Goal: Transaction & Acquisition: Download file/media

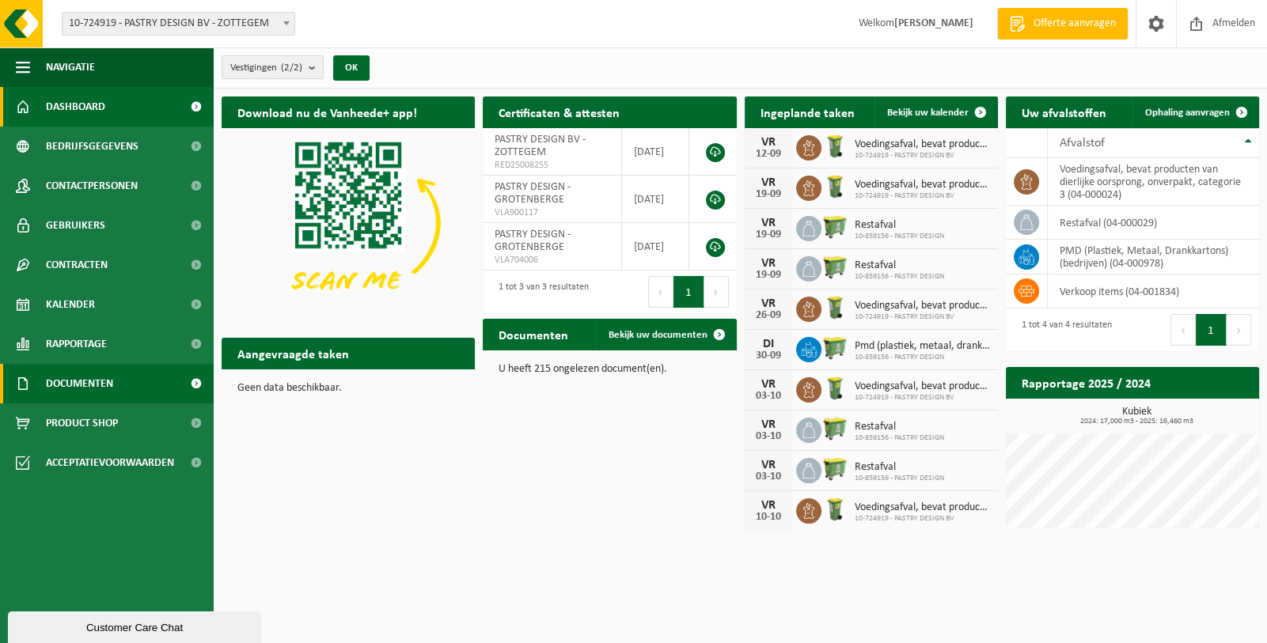
click at [143, 378] on link "Documenten" at bounding box center [107, 384] width 214 height 40
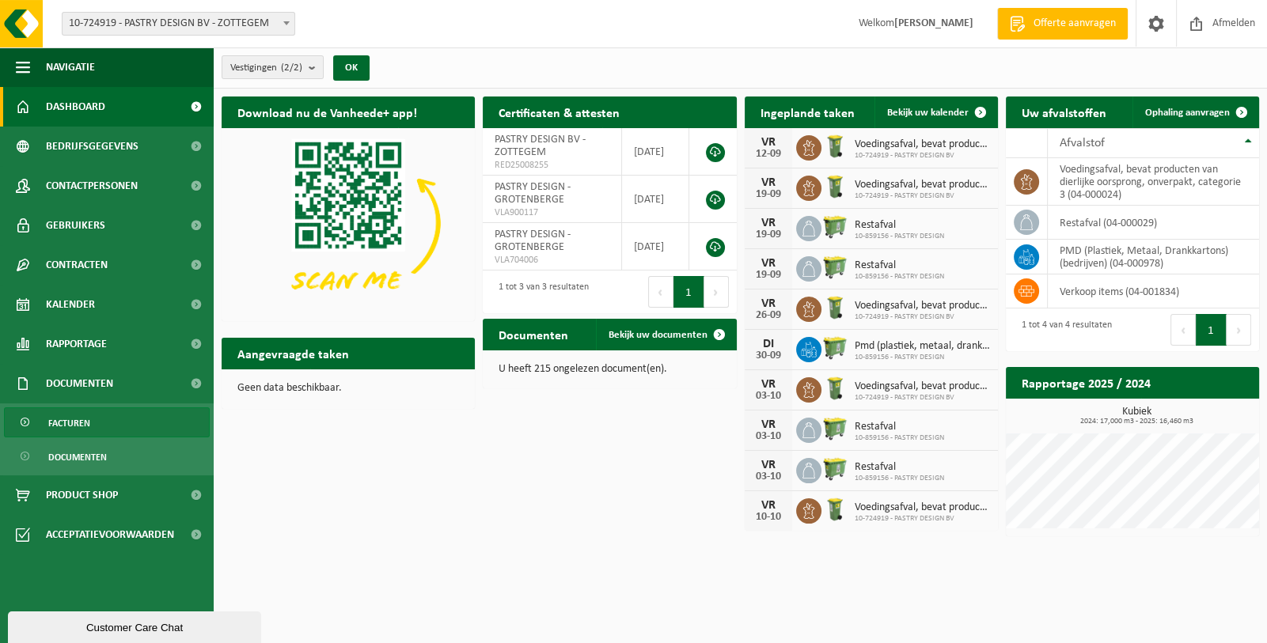
click at [76, 425] on span "Facturen" at bounding box center [69, 423] width 42 height 30
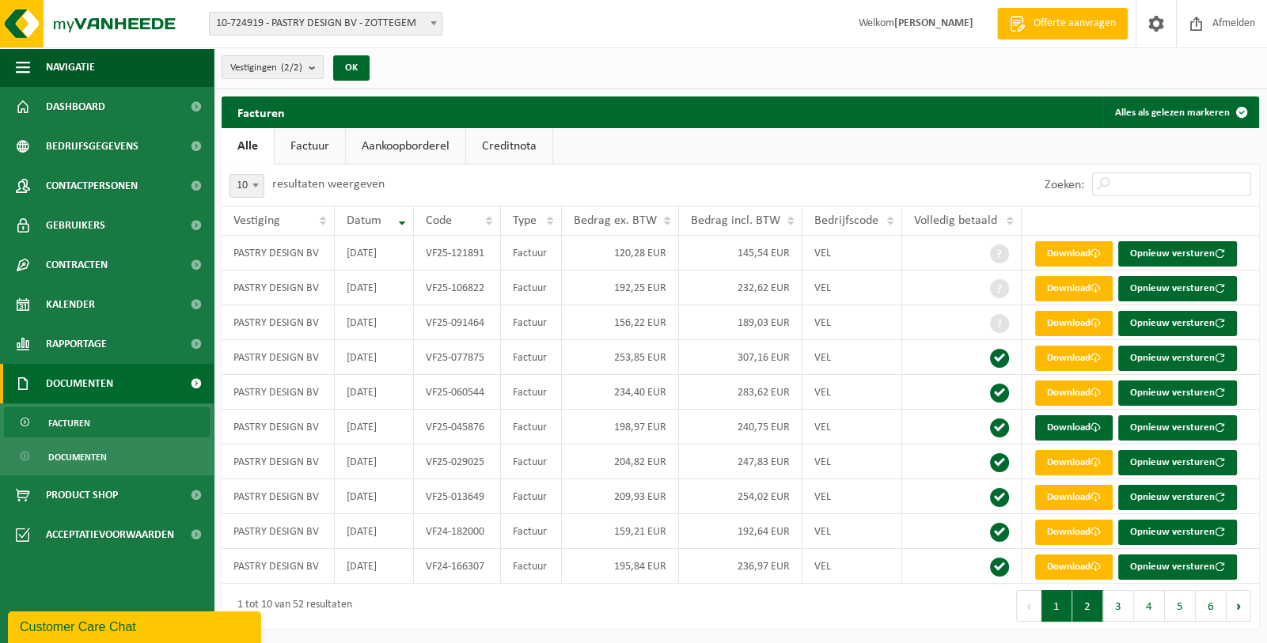
click at [1091, 607] on button "2" at bounding box center [1087, 606] width 31 height 32
click at [1080, 289] on link "Download" at bounding box center [1074, 288] width 78 height 25
click at [1076, 322] on link "Download" at bounding box center [1074, 323] width 78 height 25
click at [1120, 604] on button "3" at bounding box center [1118, 606] width 31 height 32
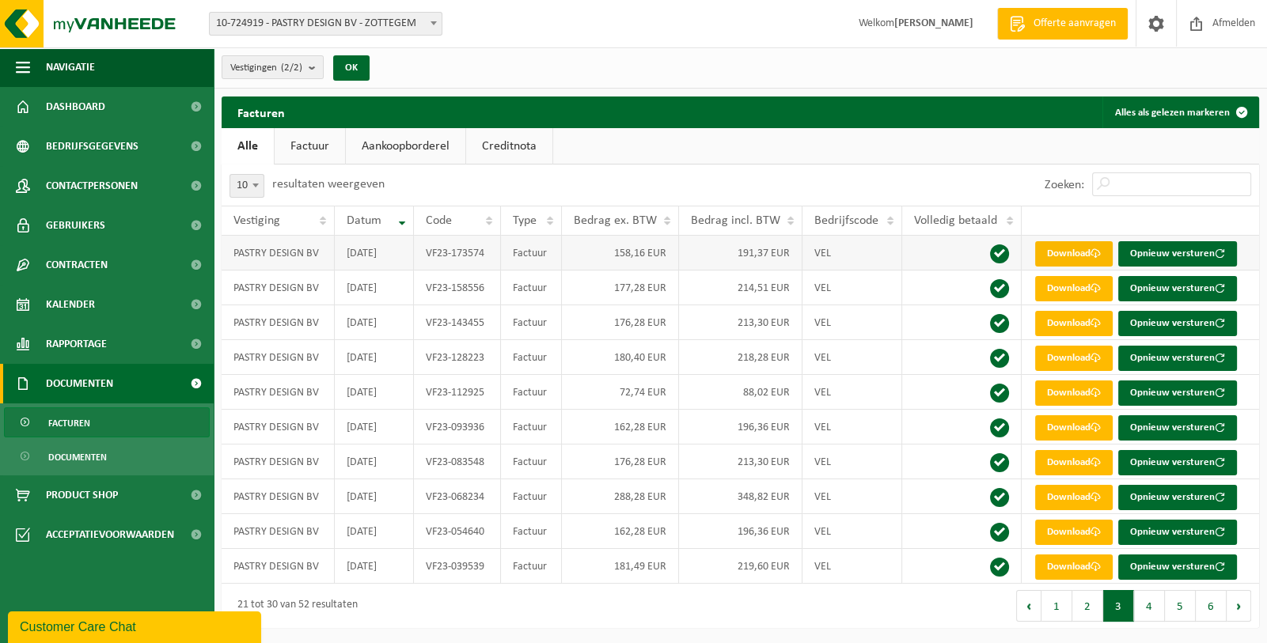
click at [1058, 253] on link "Download" at bounding box center [1074, 253] width 78 height 25
click at [1154, 612] on button "4" at bounding box center [1149, 606] width 31 height 32
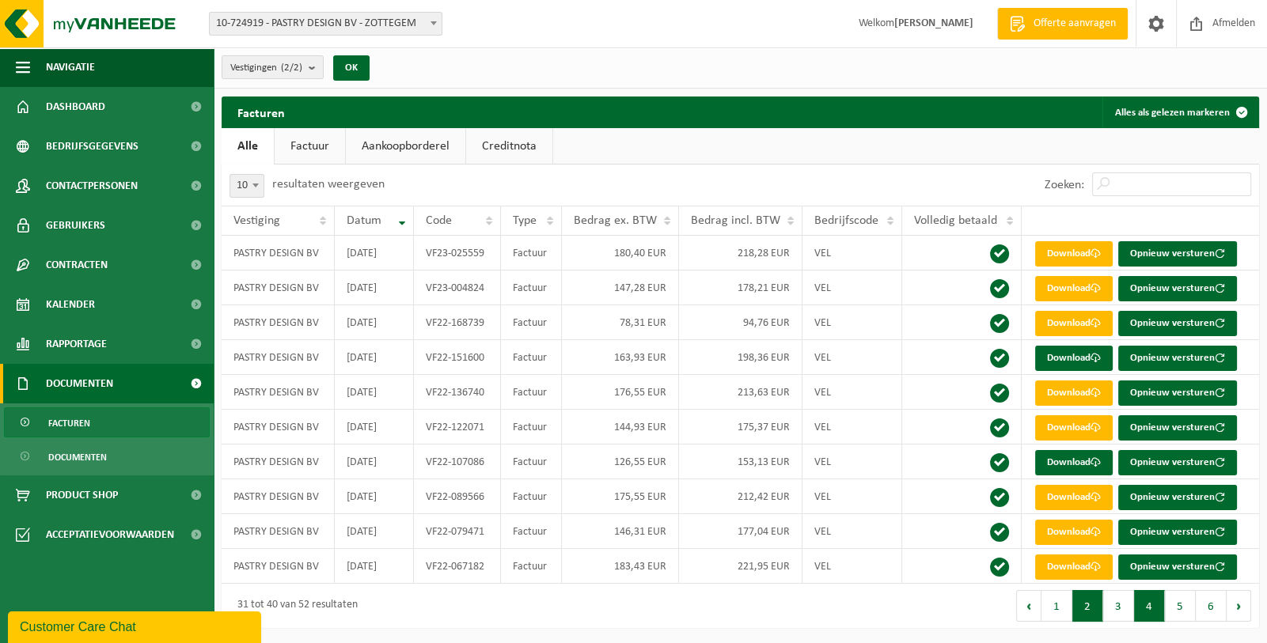
click at [1093, 603] on button "2" at bounding box center [1087, 606] width 31 height 32
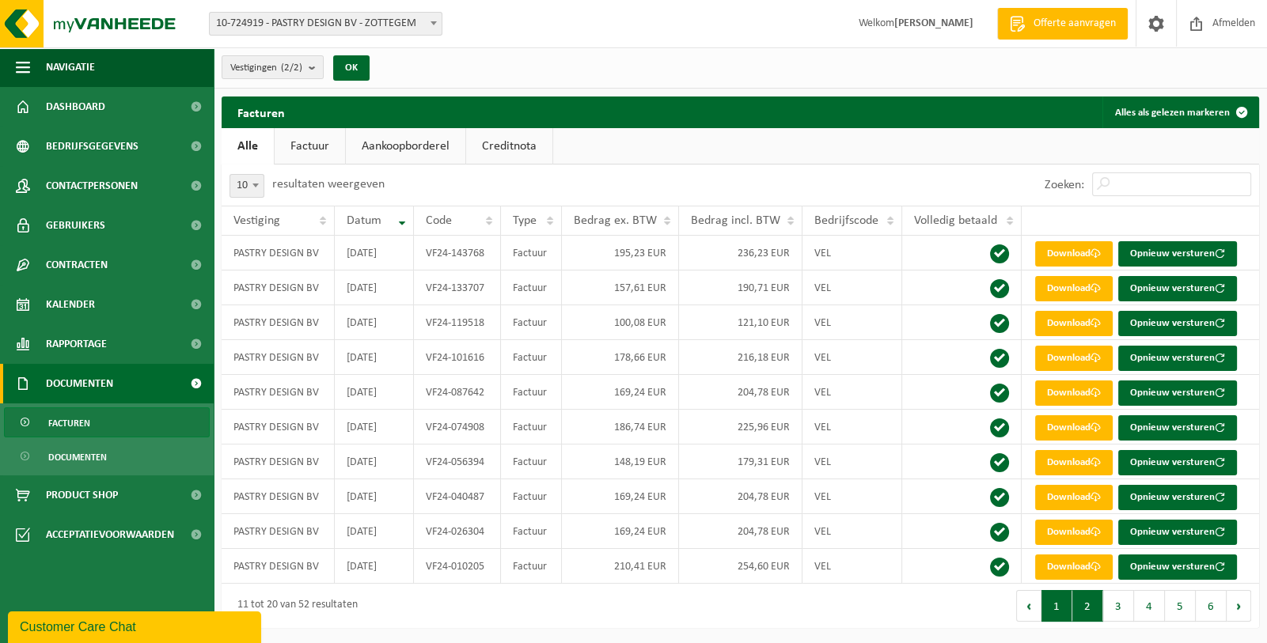
click at [1061, 612] on button "1" at bounding box center [1057, 606] width 31 height 32
click at [1087, 603] on button "2" at bounding box center [1087, 606] width 31 height 32
click at [1117, 612] on button "3" at bounding box center [1118, 606] width 31 height 32
click at [1061, 602] on button "1" at bounding box center [1057, 606] width 31 height 32
click at [478, 336] on td "VF25-091464" at bounding box center [457, 323] width 87 height 35
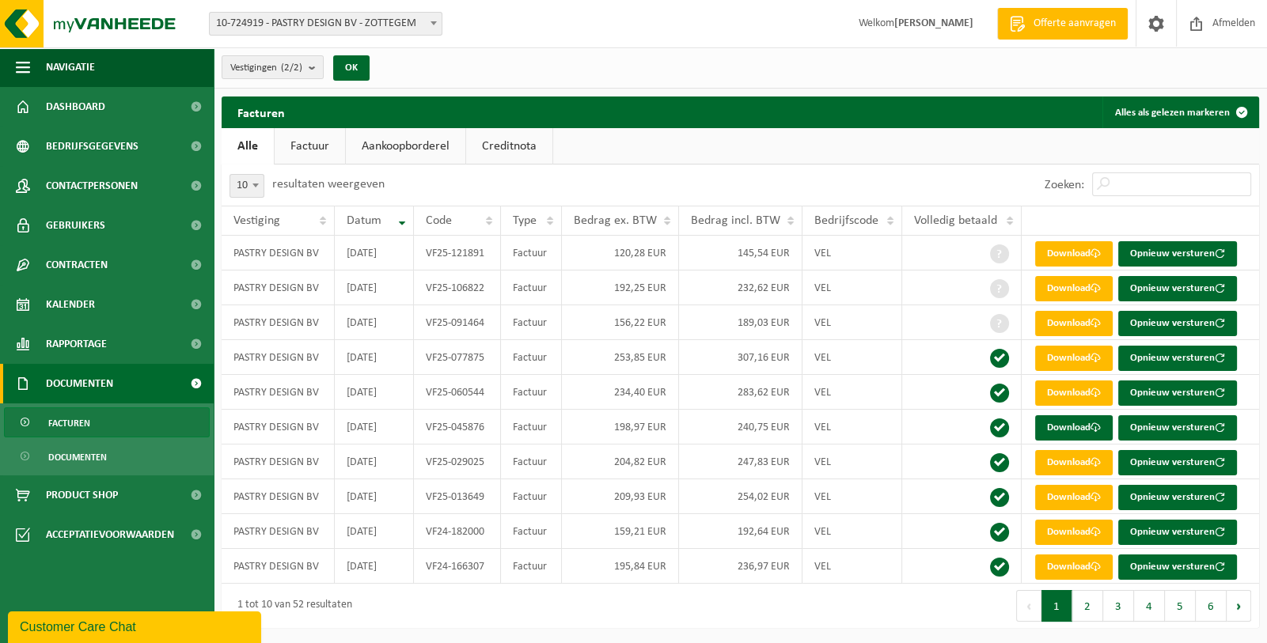
click at [328, 147] on link "Factuur" at bounding box center [310, 146] width 70 height 36
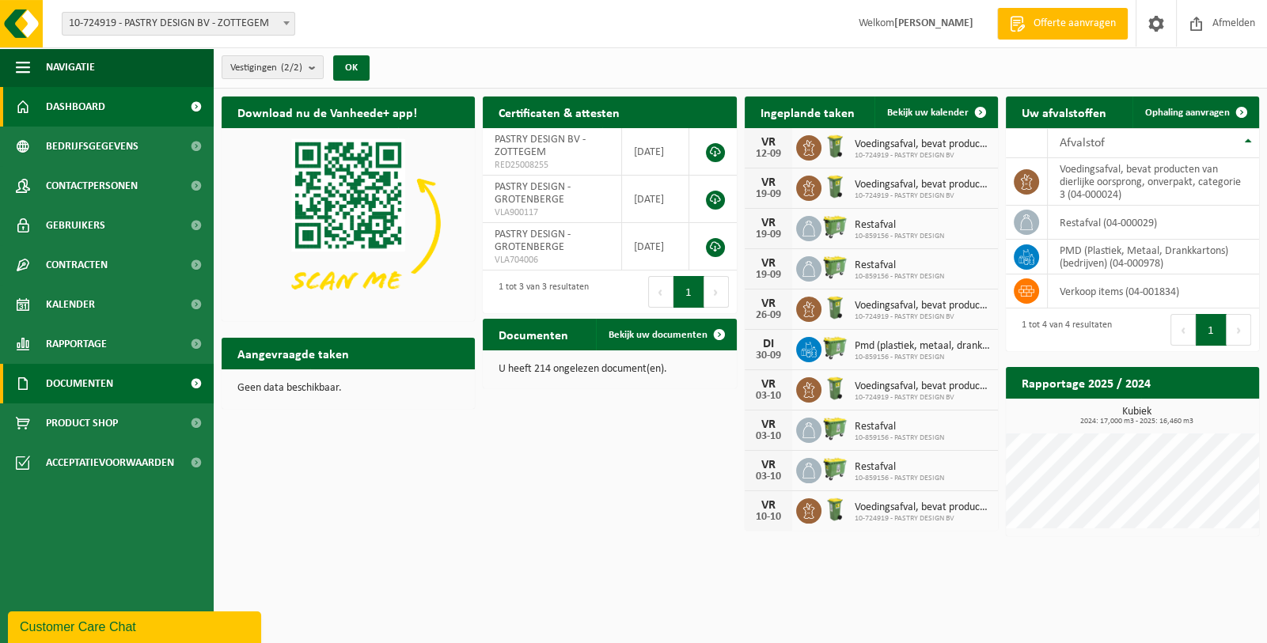
click at [91, 384] on span "Documenten" at bounding box center [79, 384] width 67 height 40
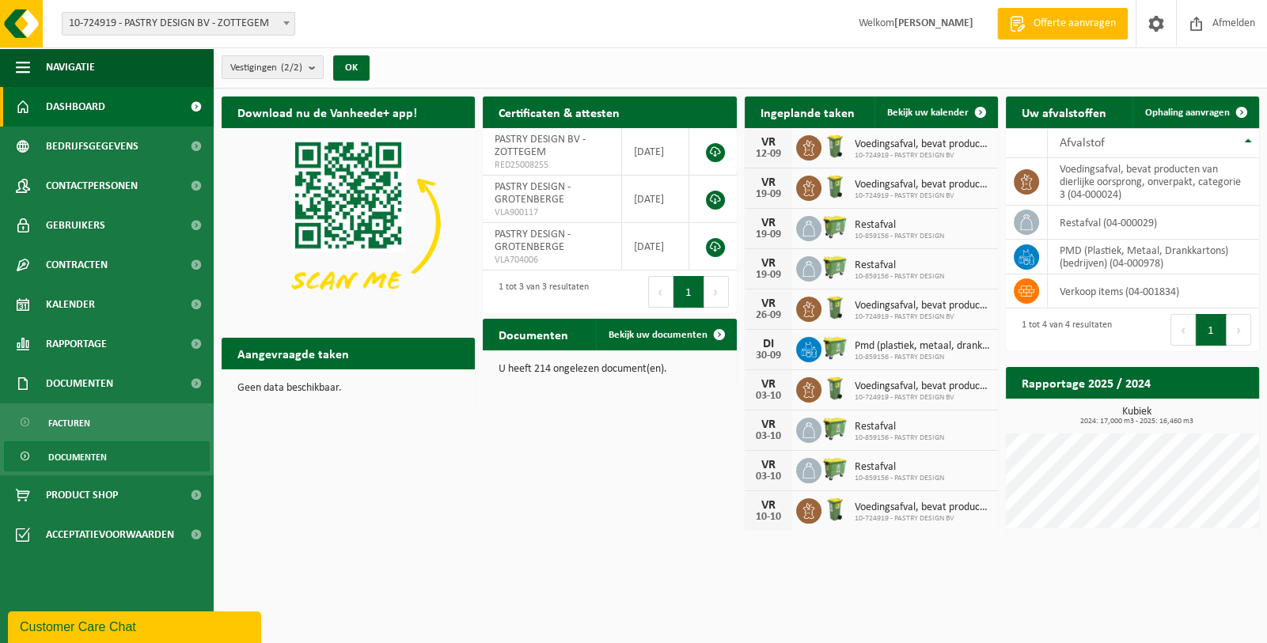
click at [73, 461] on span "Documenten" at bounding box center [77, 457] width 59 height 30
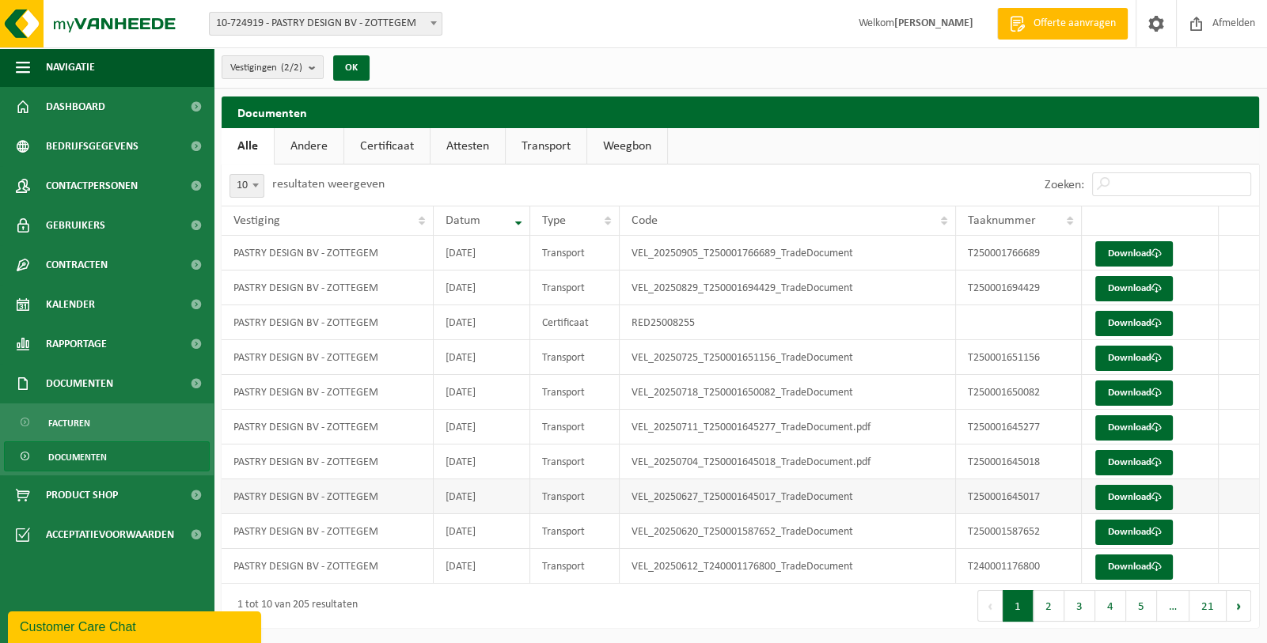
click at [694, 500] on td "VEL_20250627_T250001645017_TradeDocument" at bounding box center [788, 497] width 336 height 35
click at [1133, 493] on link "Download" at bounding box center [1134, 497] width 78 height 25
click at [70, 423] on span "Facturen" at bounding box center [69, 423] width 42 height 30
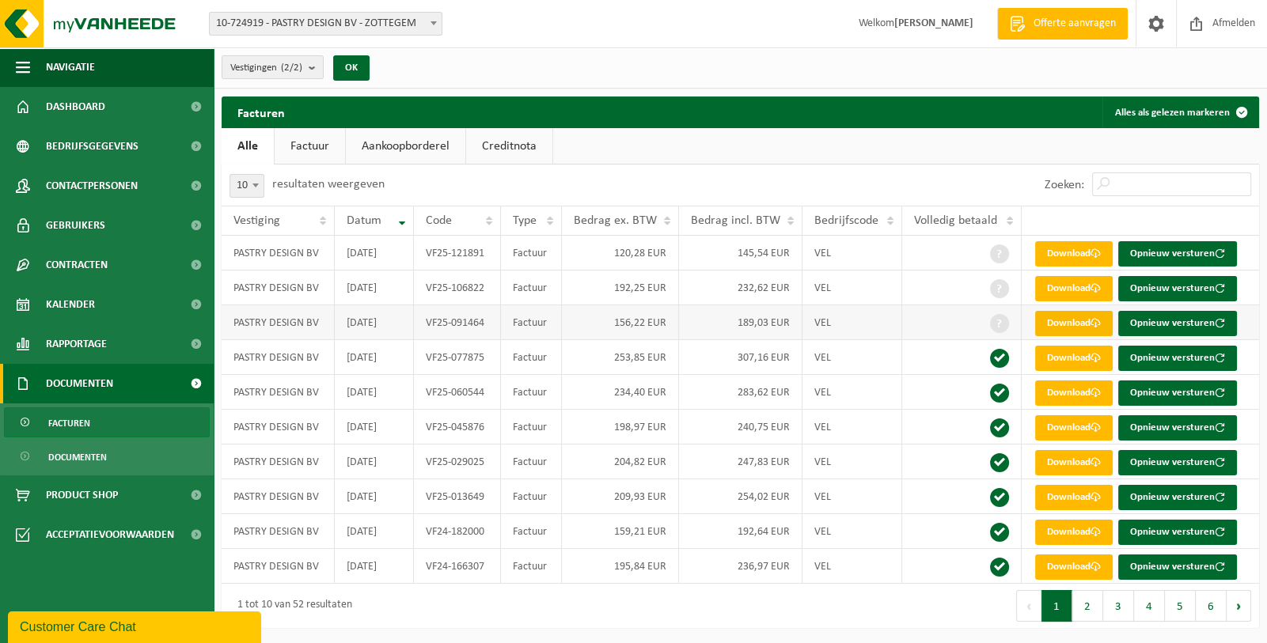
click at [1080, 323] on link "Download" at bounding box center [1074, 323] width 78 height 25
click at [1048, 290] on link "Download" at bounding box center [1074, 288] width 78 height 25
